Goal: Task Accomplishment & Management: Complete application form

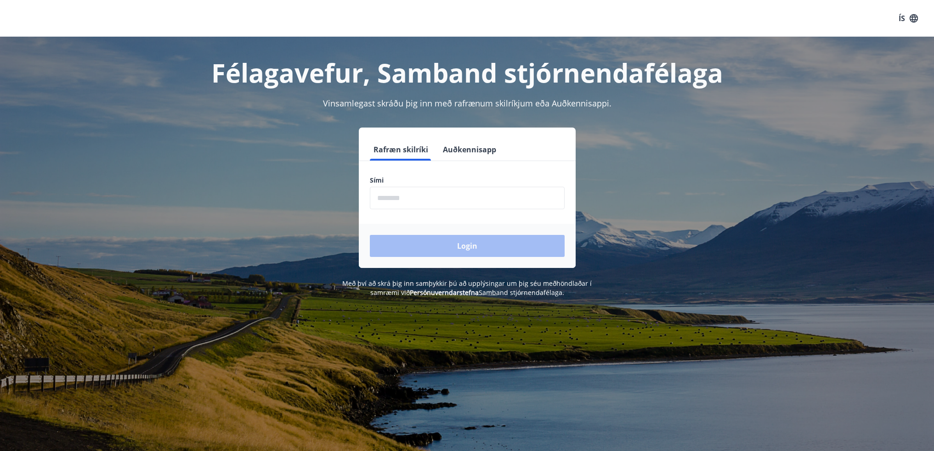
click at [451, 197] on input "phone" at bounding box center [467, 198] width 195 height 23
type input "********"
click at [482, 249] on button "Login" at bounding box center [467, 246] width 195 height 22
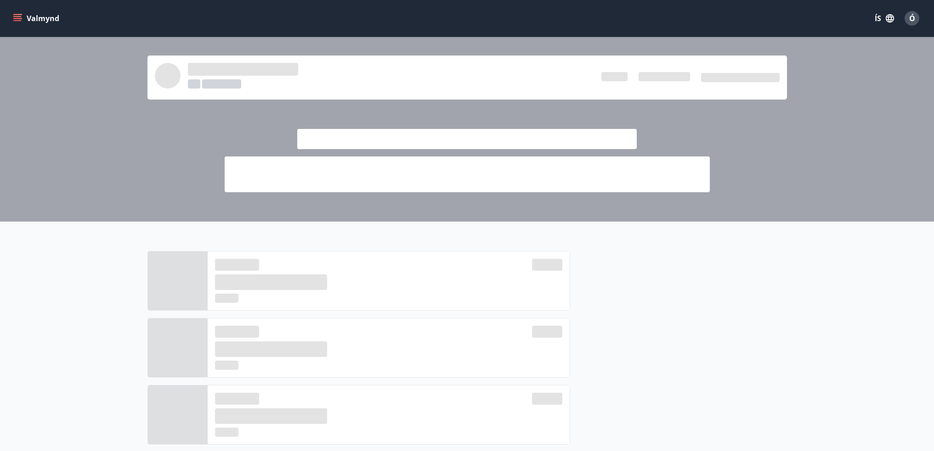
click at [17, 16] on icon "menu" at bounding box center [17, 16] width 8 height 1
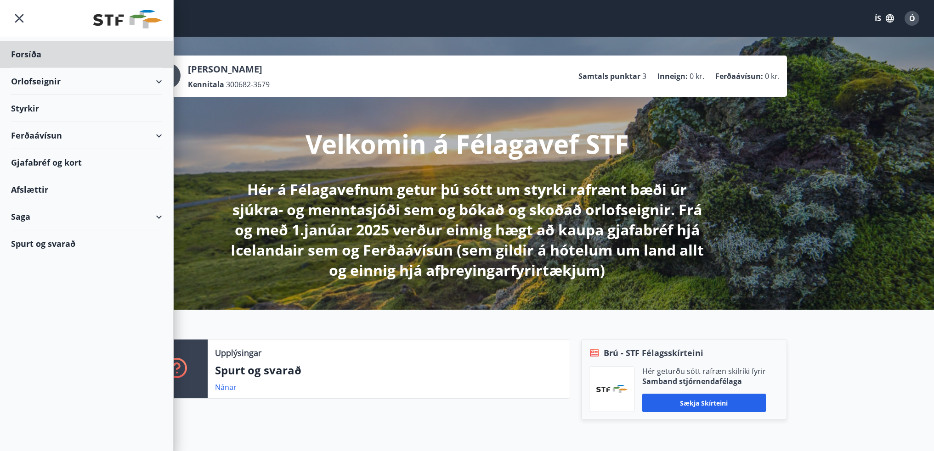
click at [23, 108] on div "Styrkir" at bounding box center [86, 108] width 151 height 27
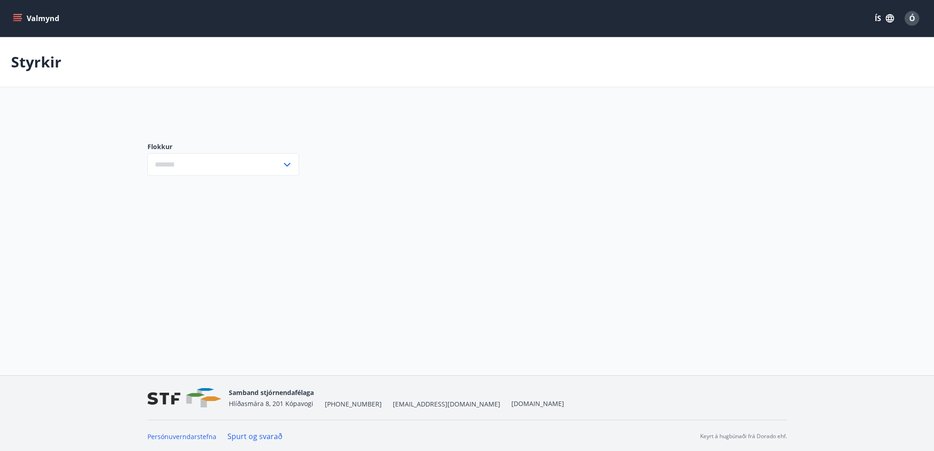
type input "***"
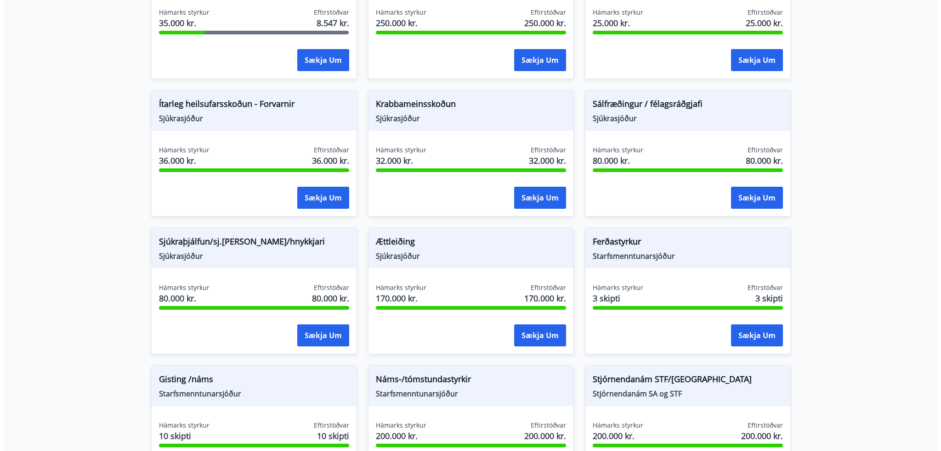
scroll to position [551, 0]
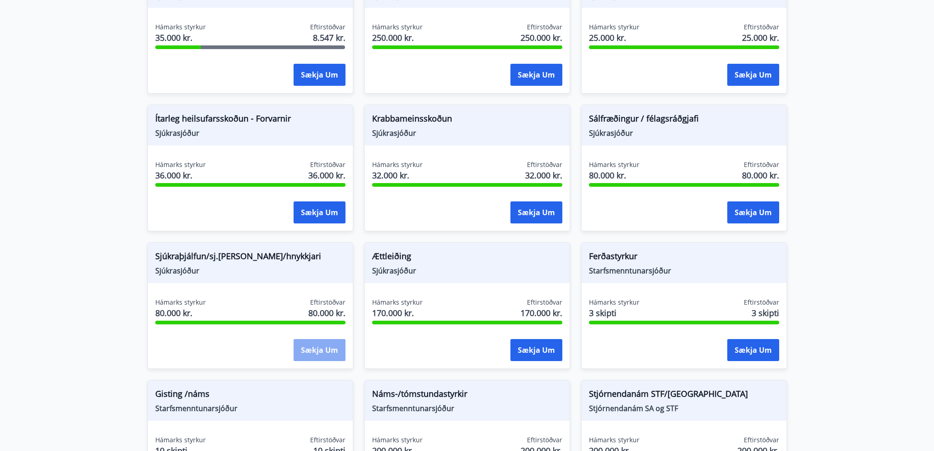
click at [309, 345] on button "Sækja um" at bounding box center [319, 350] width 52 height 22
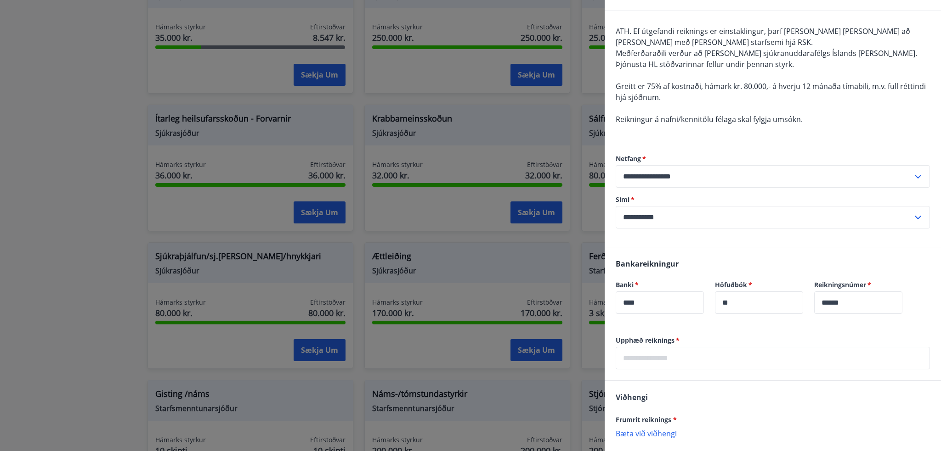
scroll to position [150, 0]
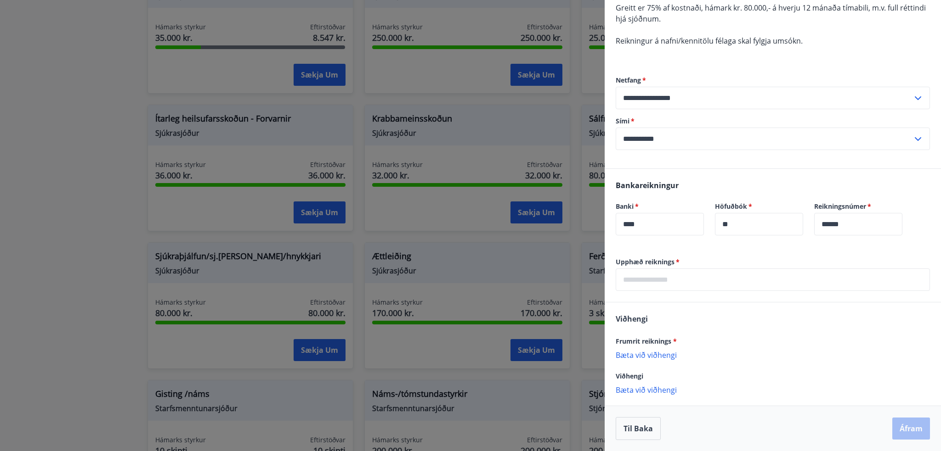
click at [697, 281] on input "text" at bounding box center [772, 280] width 314 height 23
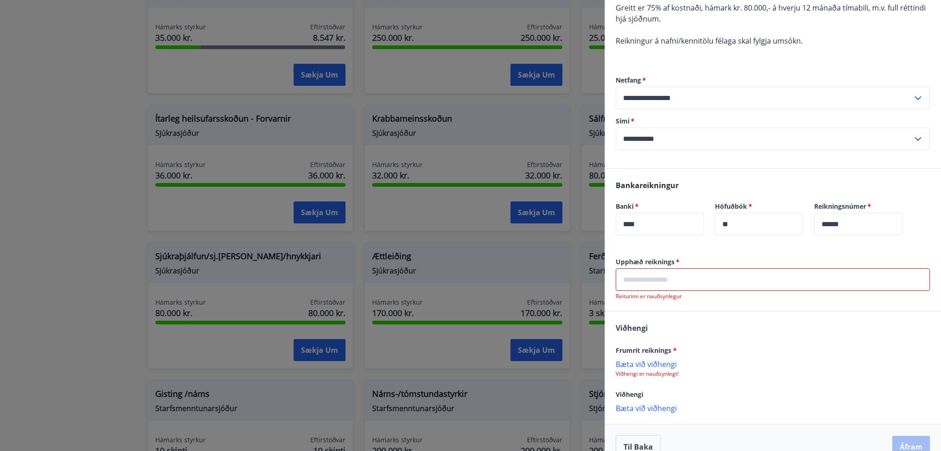
click at [657, 355] on div "Frumrit reiknings * Bæta við viðhengi Viðhengi er nauðsynlegt!" at bounding box center [772, 361] width 314 height 33
click at [654, 365] on p "Bæta við viðhengi" at bounding box center [772, 364] width 314 height 9
click at [676, 280] on input "text" at bounding box center [772, 280] width 314 height 23
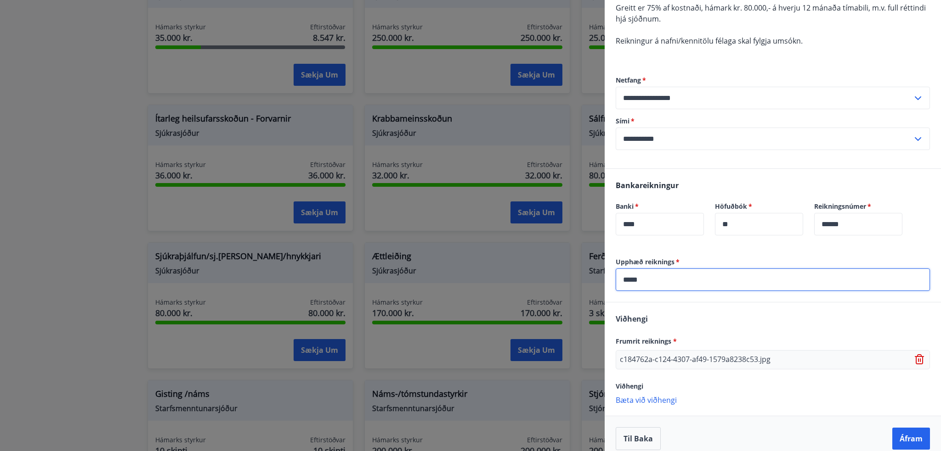
type input "*****"
click at [752, 310] on div "Viðhengi Frumrit reiknings * c184762a-c124-4307-af49-1579a8238c53.jpg Viðhengi …" at bounding box center [772, 359] width 336 height 113
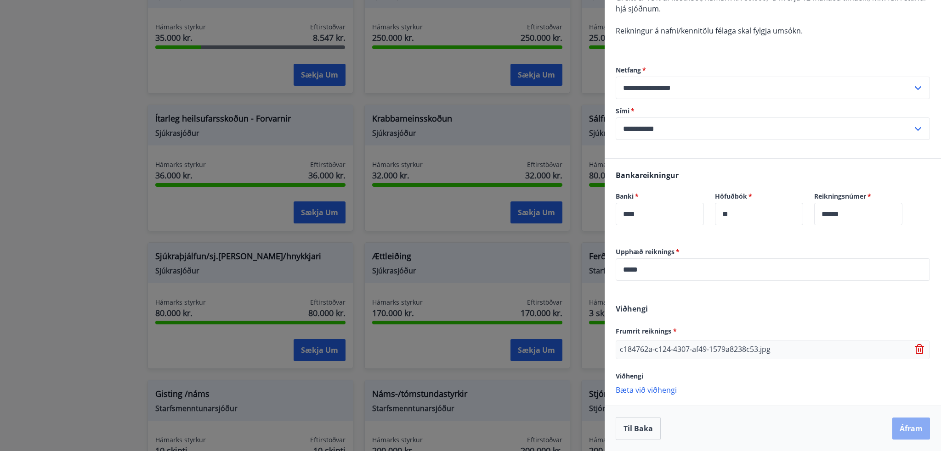
click at [905, 428] on button "Áfram" at bounding box center [911, 429] width 38 height 22
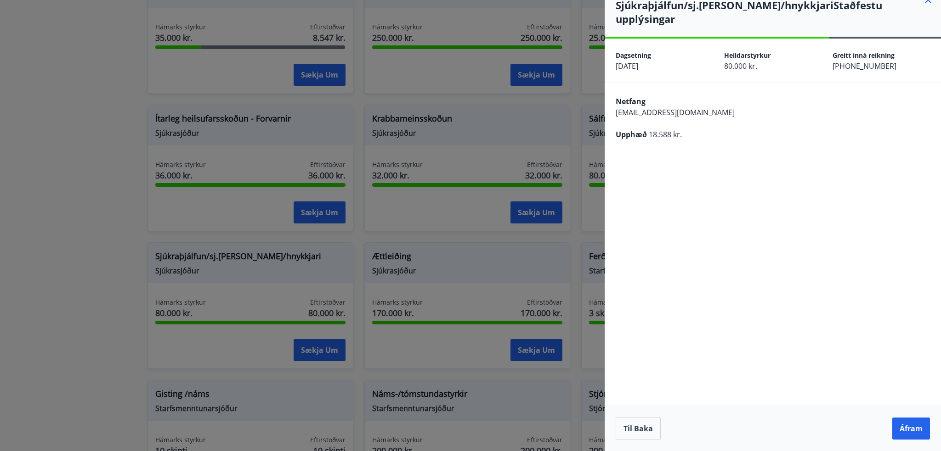
scroll to position [0, 0]
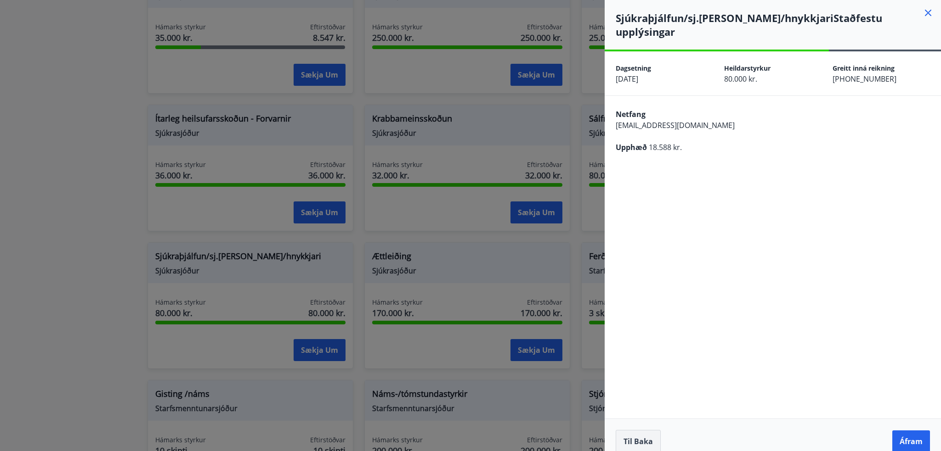
click at [648, 430] on button "Til baka" at bounding box center [637, 441] width 45 height 23
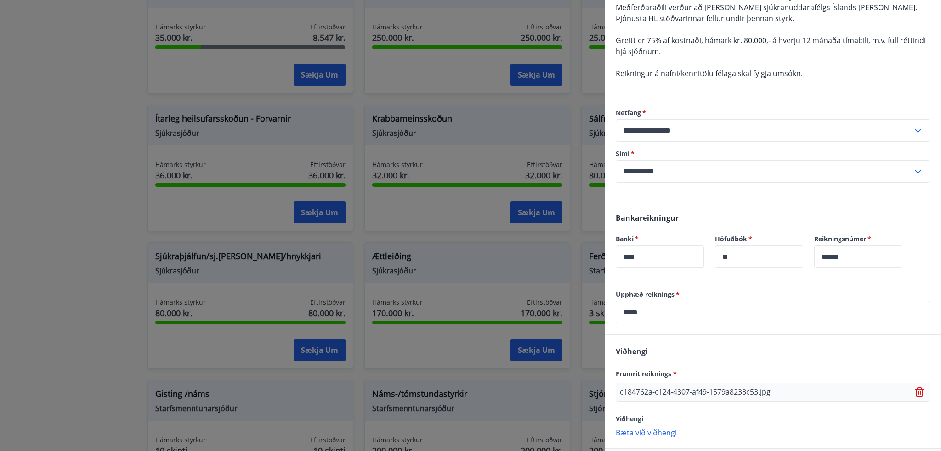
scroll to position [160, 0]
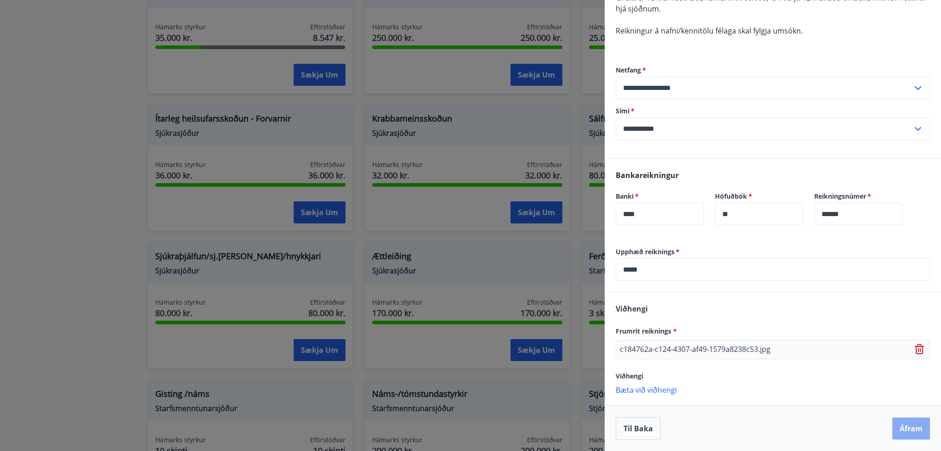
click at [902, 428] on button "Áfram" at bounding box center [911, 429] width 38 height 22
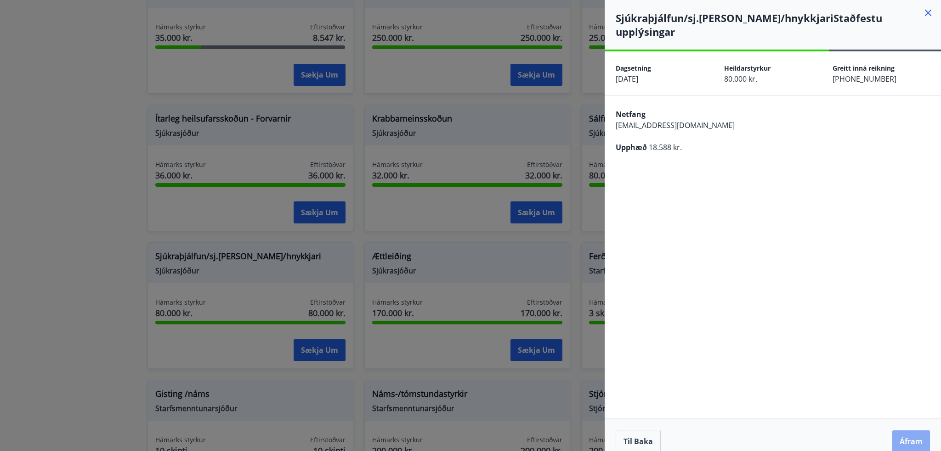
click at [902, 431] on button "Áfram" at bounding box center [911, 442] width 38 height 22
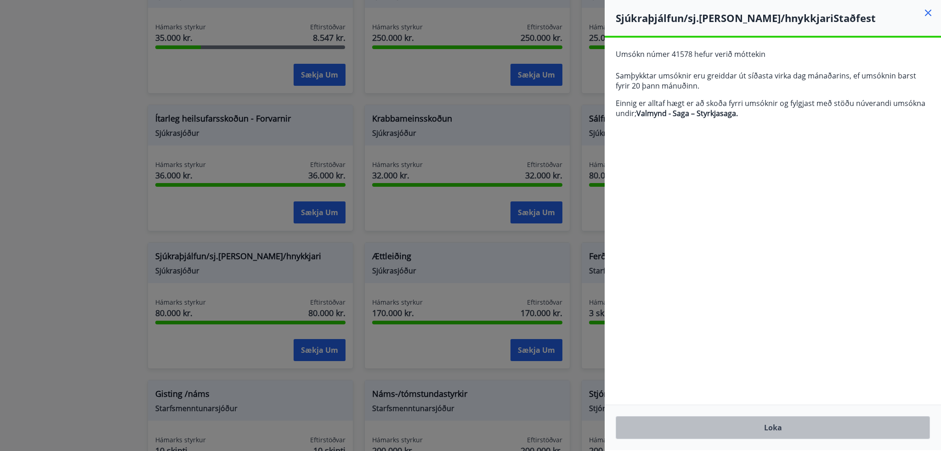
click at [772, 423] on button "Loka" at bounding box center [772, 428] width 314 height 23
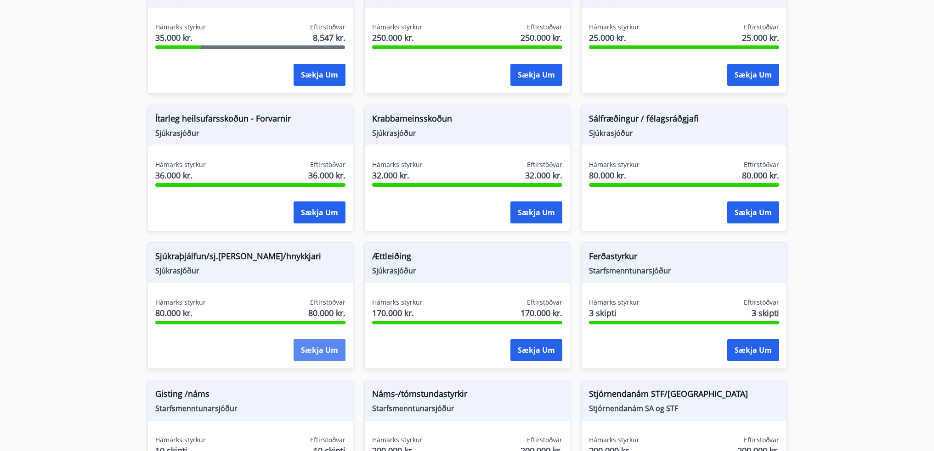
click at [315, 345] on button "Sækja um" at bounding box center [319, 350] width 52 height 22
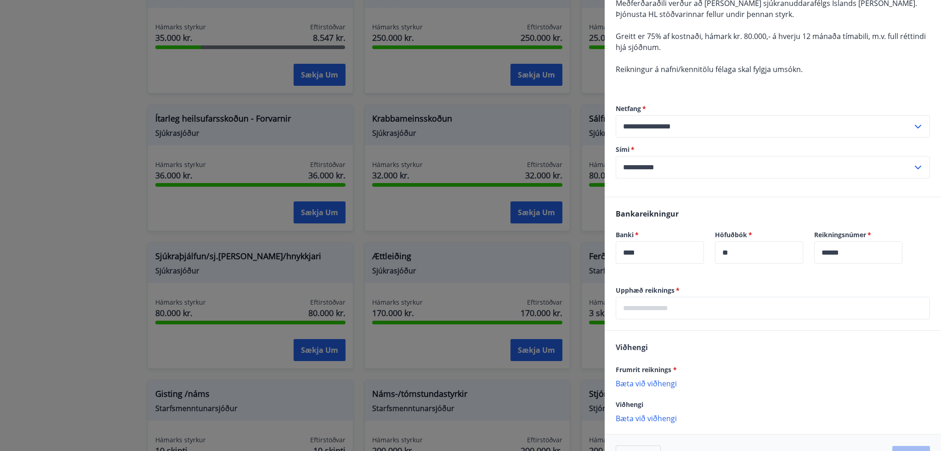
scroll to position [138, 0]
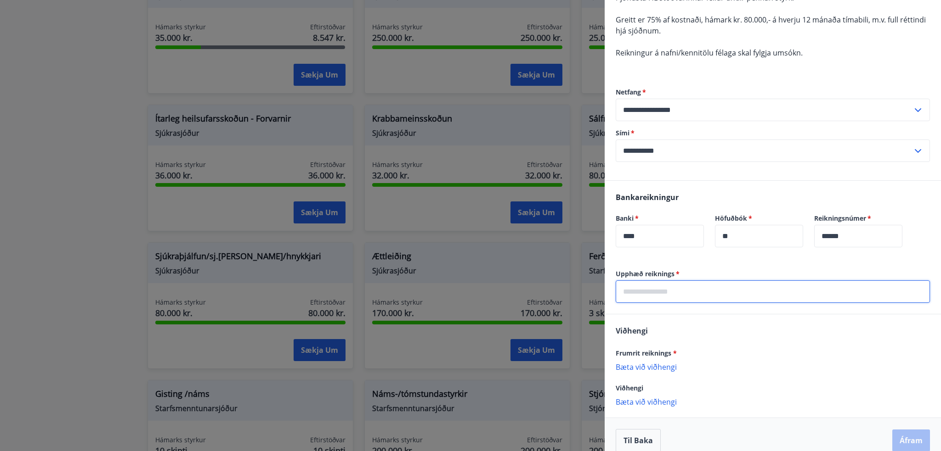
click at [715, 291] on input "text" at bounding box center [772, 292] width 314 height 23
type input "****"
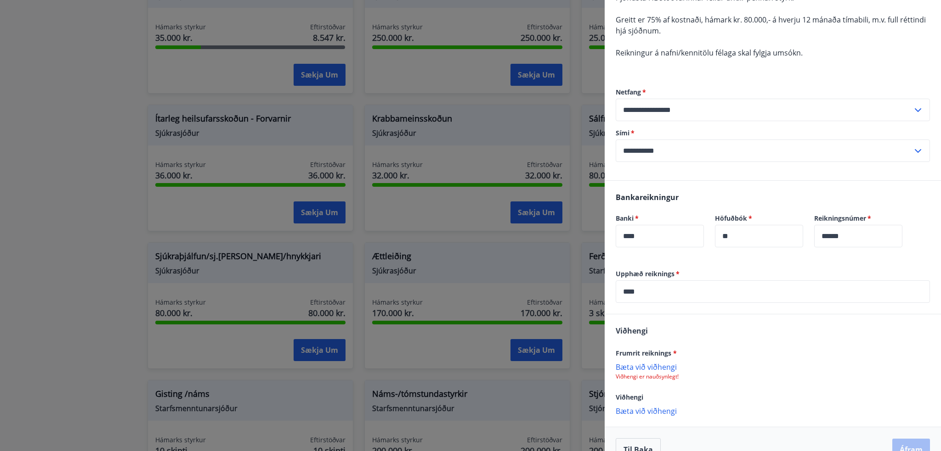
click at [658, 366] on p "Bæta við viðhengi" at bounding box center [772, 366] width 314 height 9
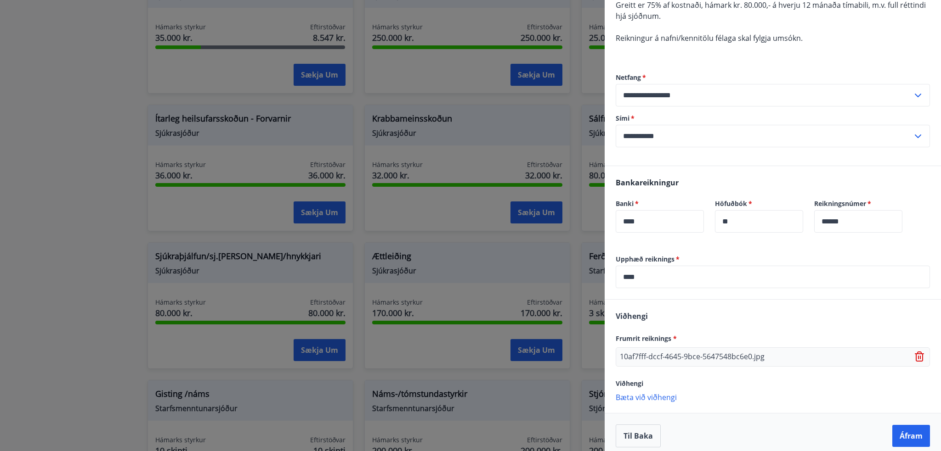
scroll to position [160, 0]
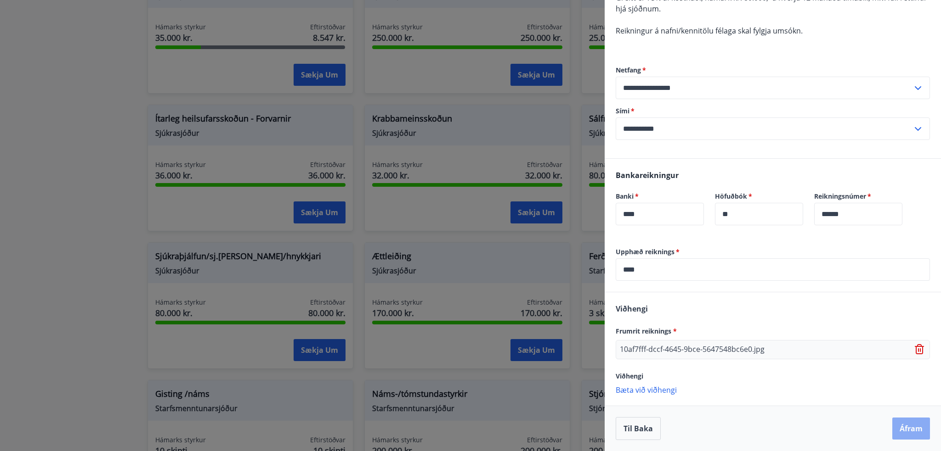
click at [899, 421] on button "Áfram" at bounding box center [911, 429] width 38 height 22
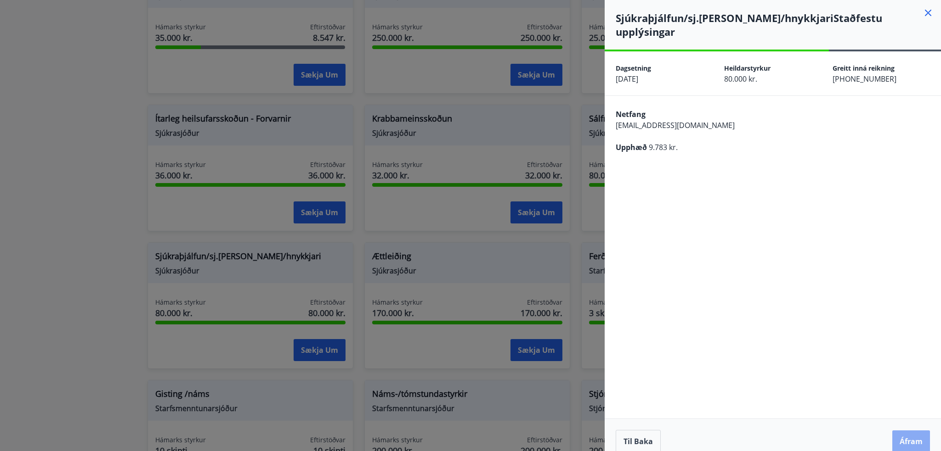
click at [909, 431] on button "Áfram" at bounding box center [911, 442] width 38 height 22
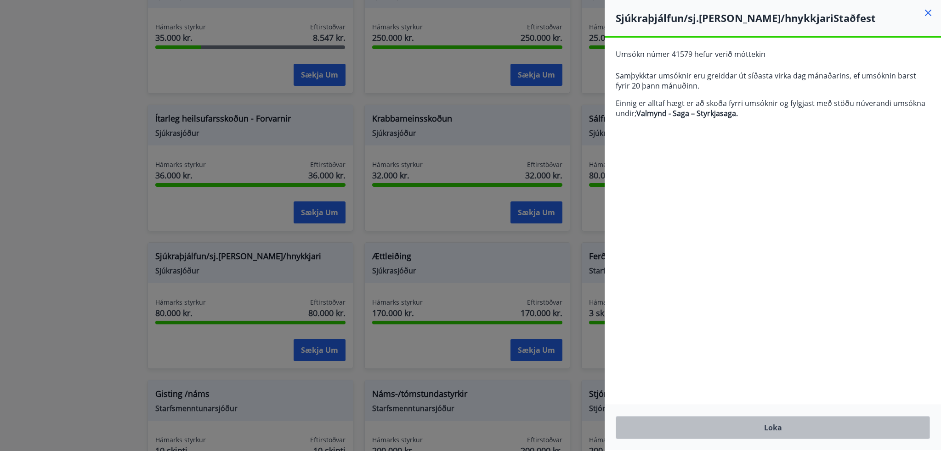
click at [785, 430] on button "Loka" at bounding box center [772, 428] width 314 height 23
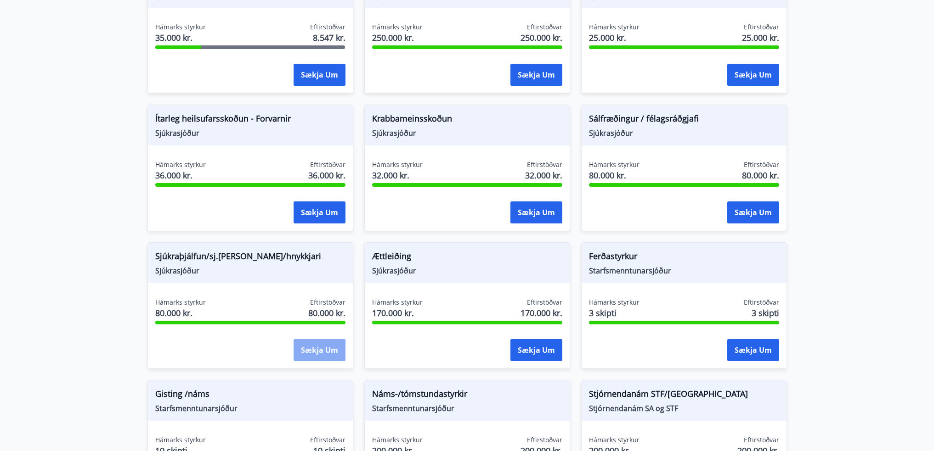
click at [323, 350] on button "Sækja um" at bounding box center [319, 350] width 52 height 22
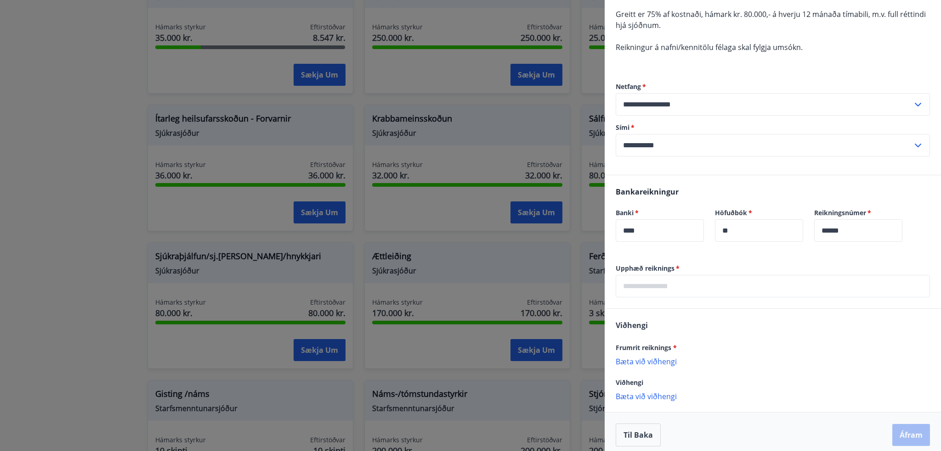
scroll to position [150, 0]
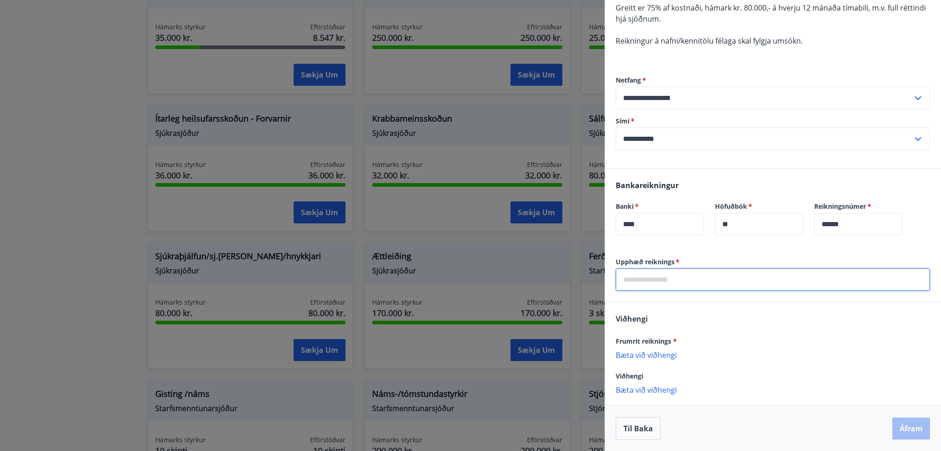
click at [672, 287] on input "text" at bounding box center [772, 280] width 314 height 23
type input "****"
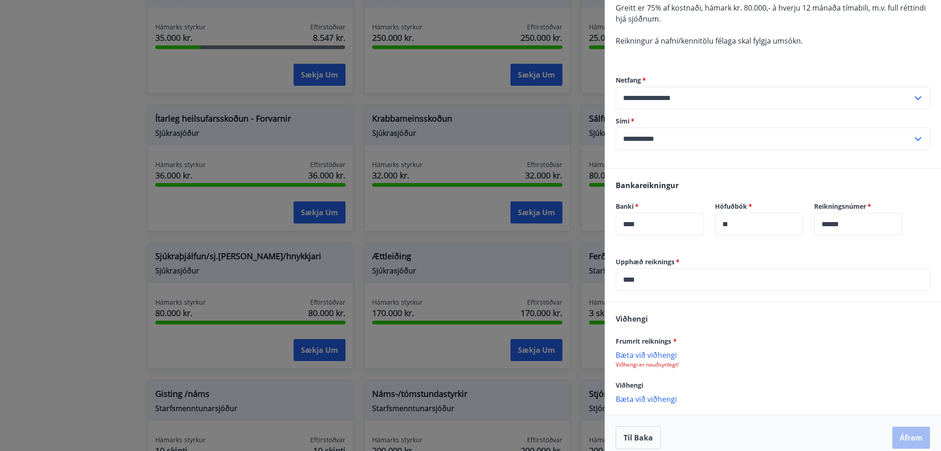
click at [656, 354] on p "Bæta við viðhengi" at bounding box center [772, 354] width 314 height 9
click at [907, 434] on button "Áfram" at bounding box center [911, 439] width 38 height 22
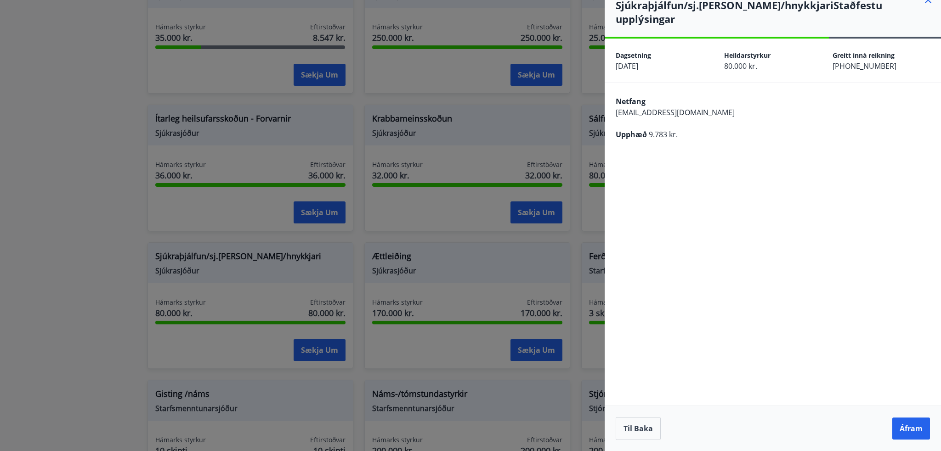
scroll to position [0, 0]
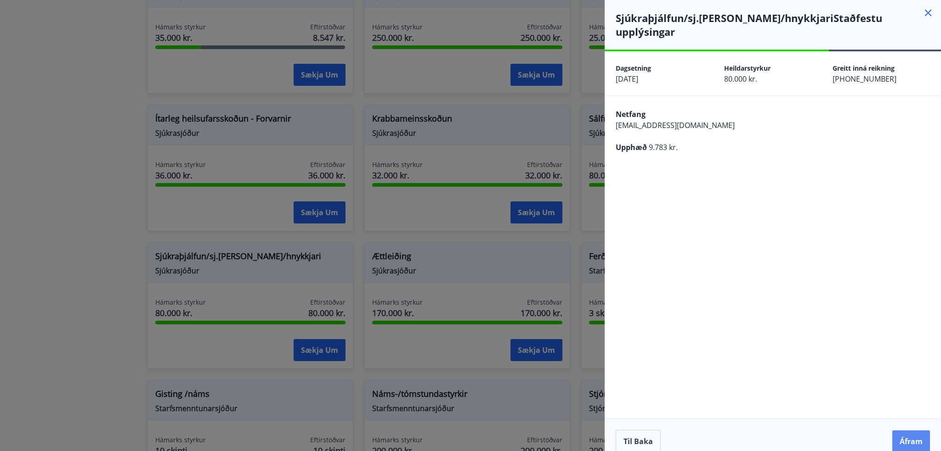
click at [907, 431] on button "Áfram" at bounding box center [911, 442] width 38 height 22
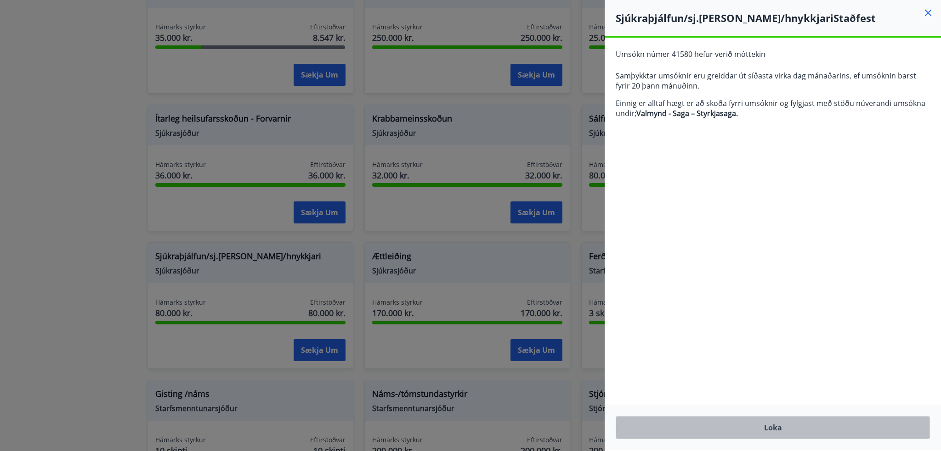
click at [777, 427] on button "Loka" at bounding box center [772, 428] width 314 height 23
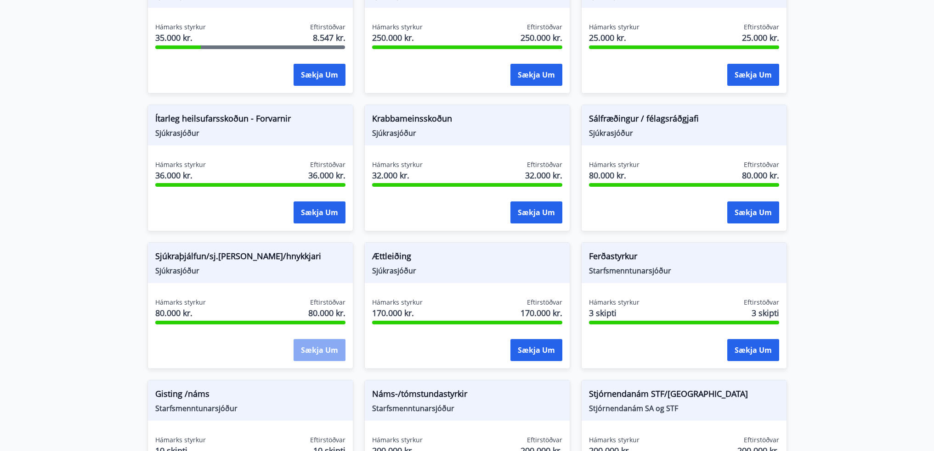
click at [309, 349] on button "Sækja um" at bounding box center [319, 350] width 52 height 22
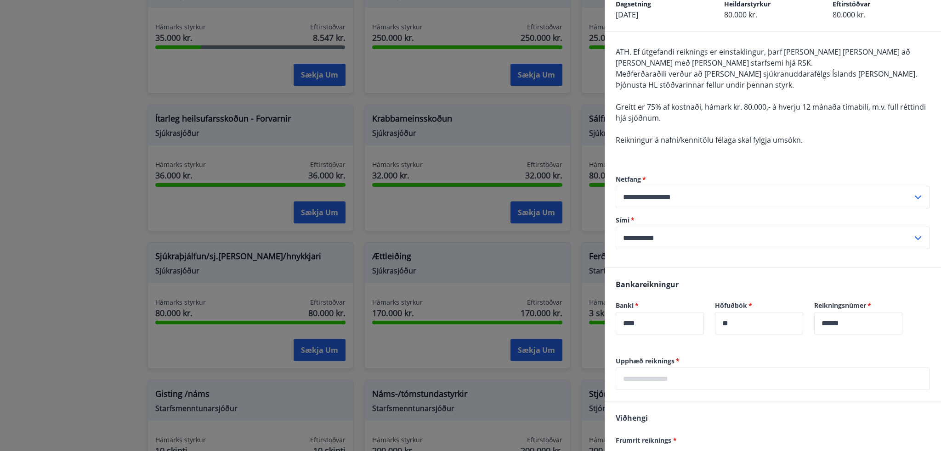
scroll to position [150, 0]
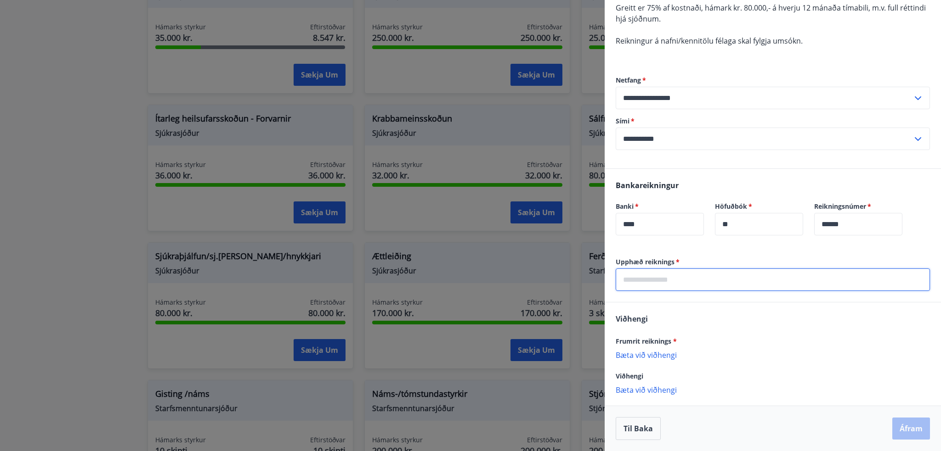
click at [653, 279] on input "text" at bounding box center [772, 280] width 314 height 23
type input "****"
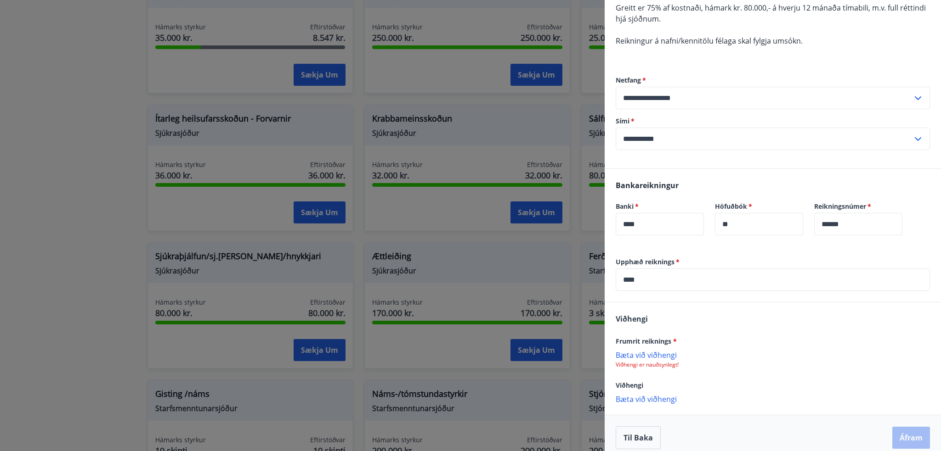
click at [655, 355] on p "Bæta við viðhengi" at bounding box center [772, 354] width 314 height 9
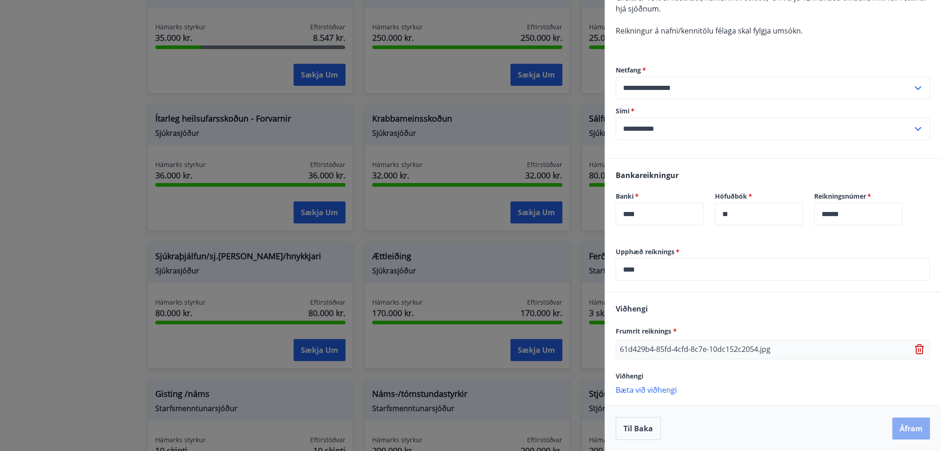
click at [903, 428] on button "Áfram" at bounding box center [911, 429] width 38 height 22
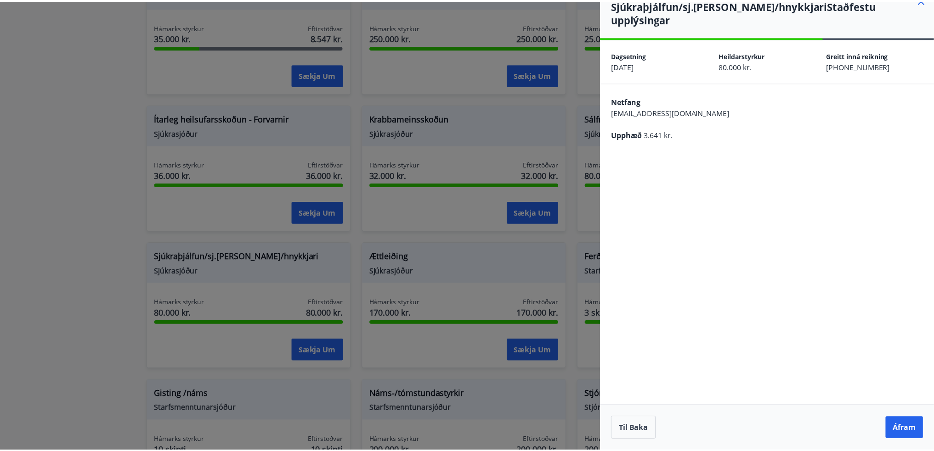
scroll to position [0, 0]
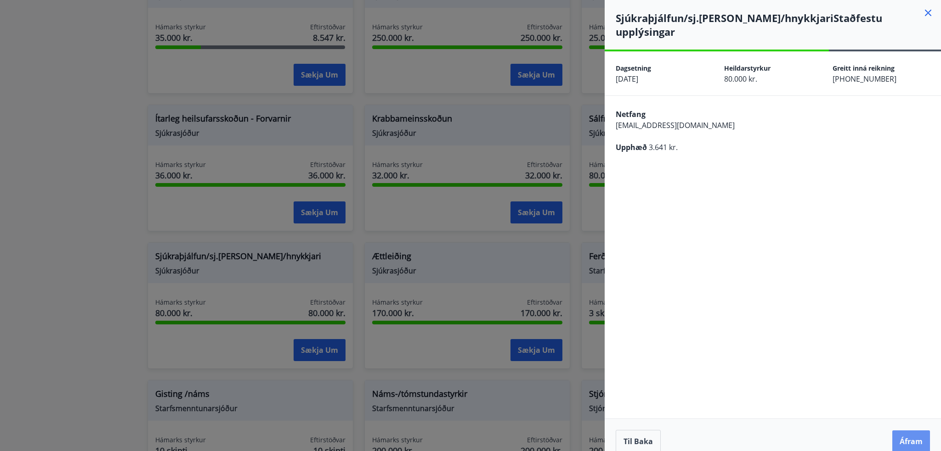
click at [903, 431] on button "Áfram" at bounding box center [911, 442] width 38 height 22
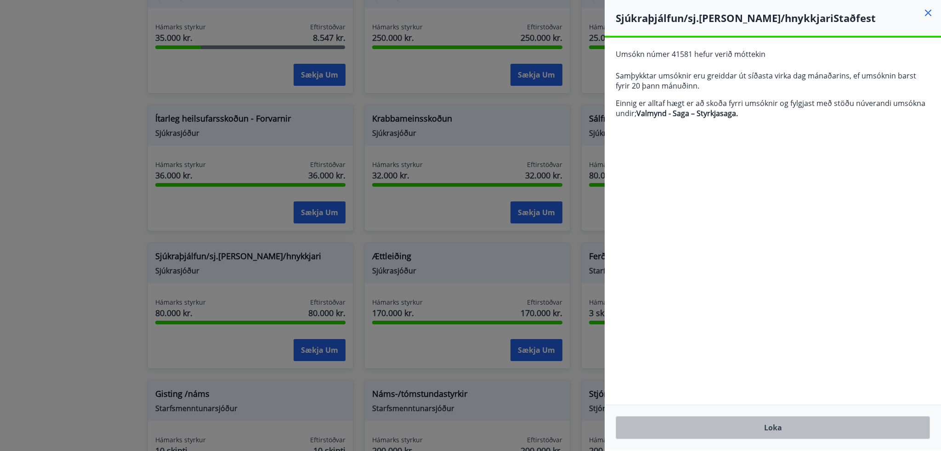
click at [801, 429] on button "Loka" at bounding box center [772, 428] width 314 height 23
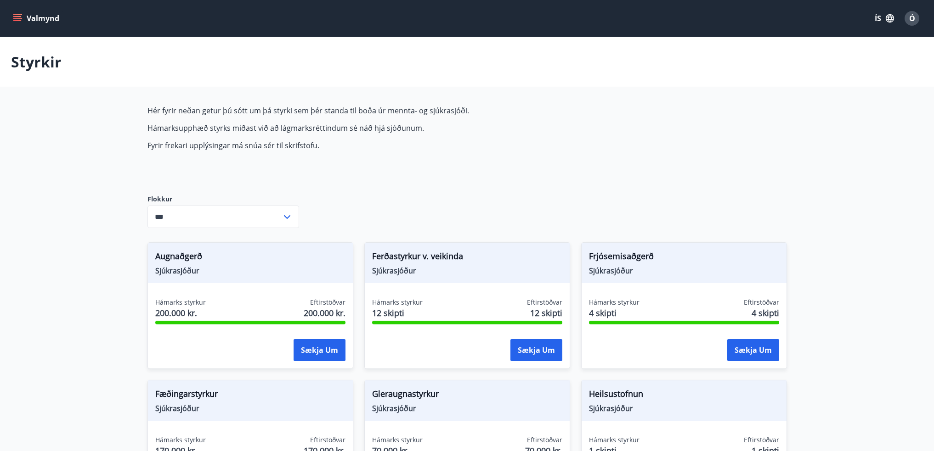
click at [915, 20] on div "Ó" at bounding box center [911, 18] width 15 height 15
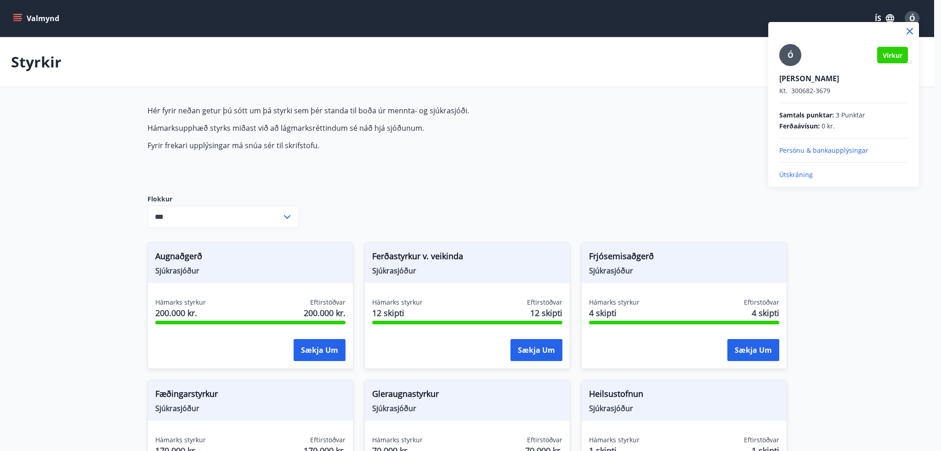
click at [799, 174] on p "Útskráning" at bounding box center [843, 174] width 129 height 9
